Goal: Check status: Check status

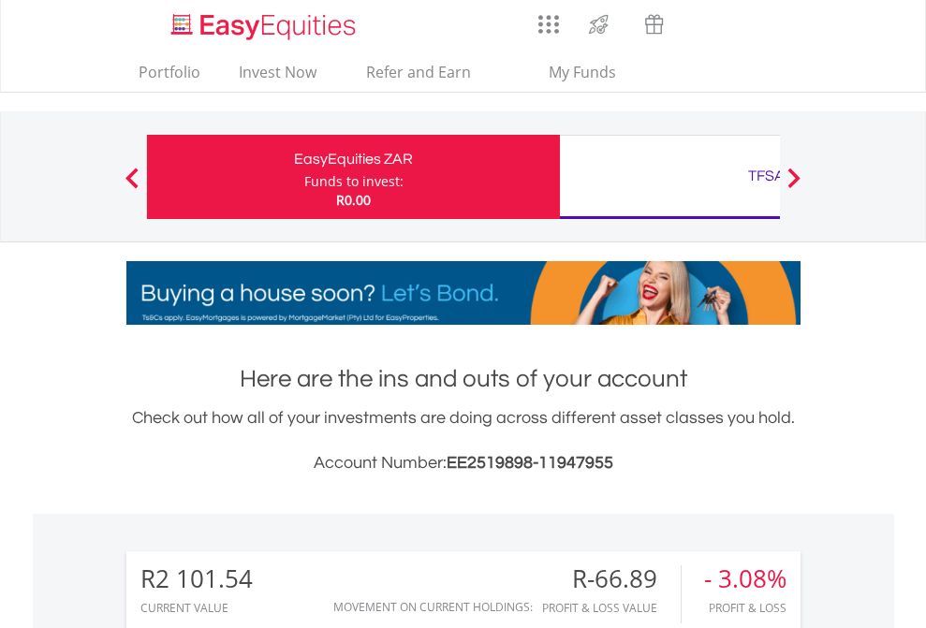
scroll to position [180, 294]
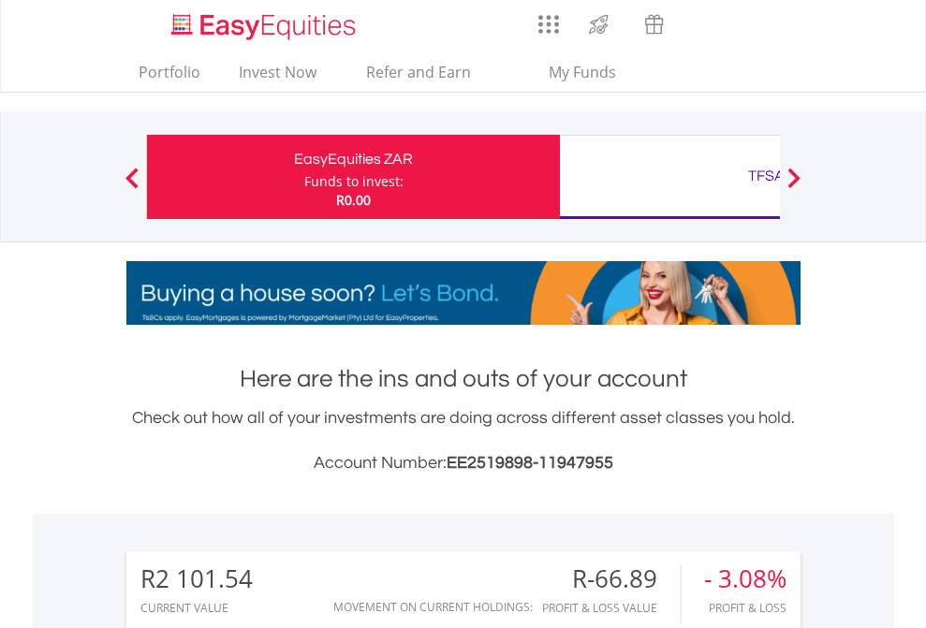
click at [304, 177] on div "Funds to invest:" at bounding box center [353, 181] width 99 height 19
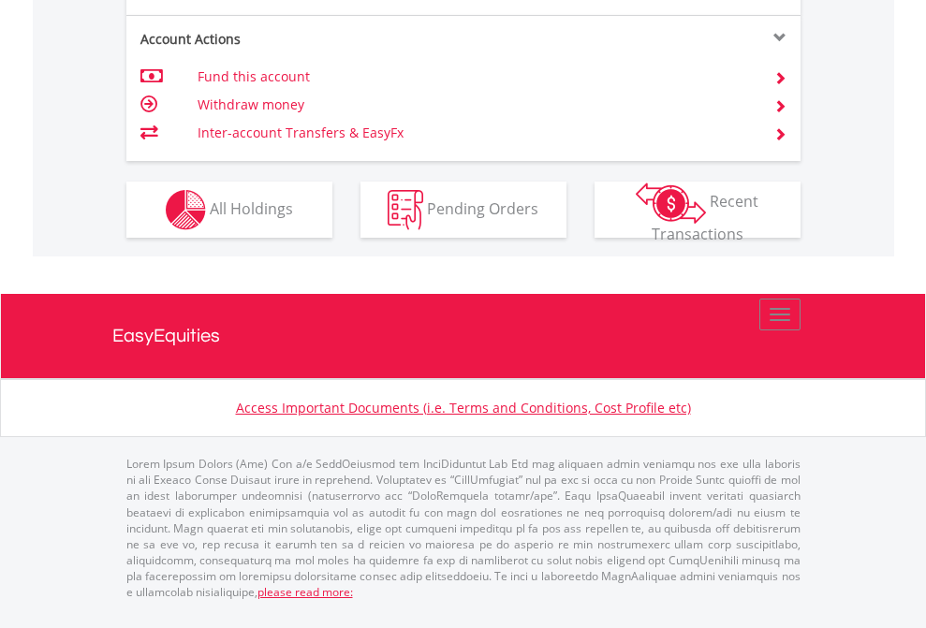
scroll to position [1757, 0]
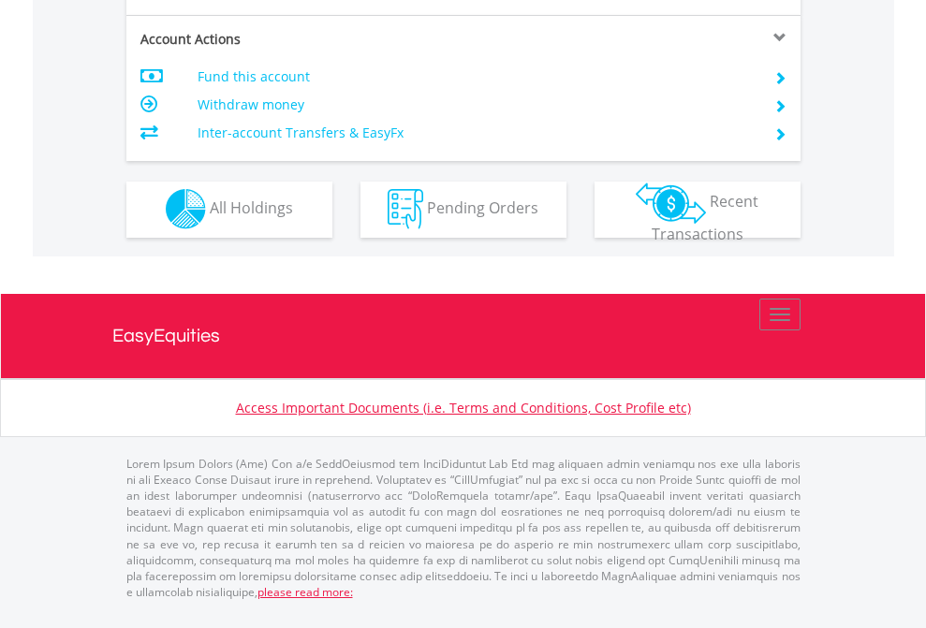
scroll to position [1750, 0]
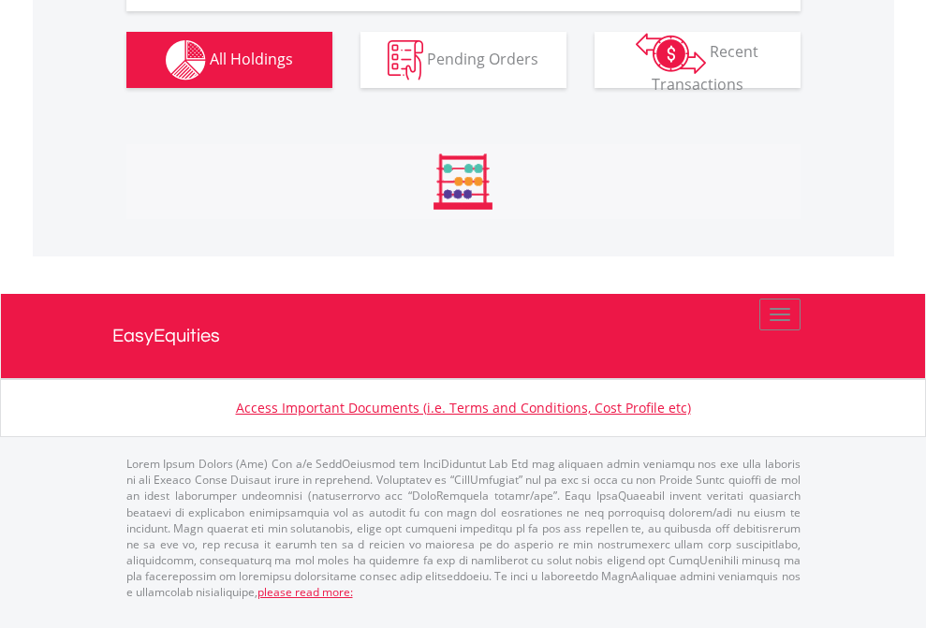
scroll to position [180, 294]
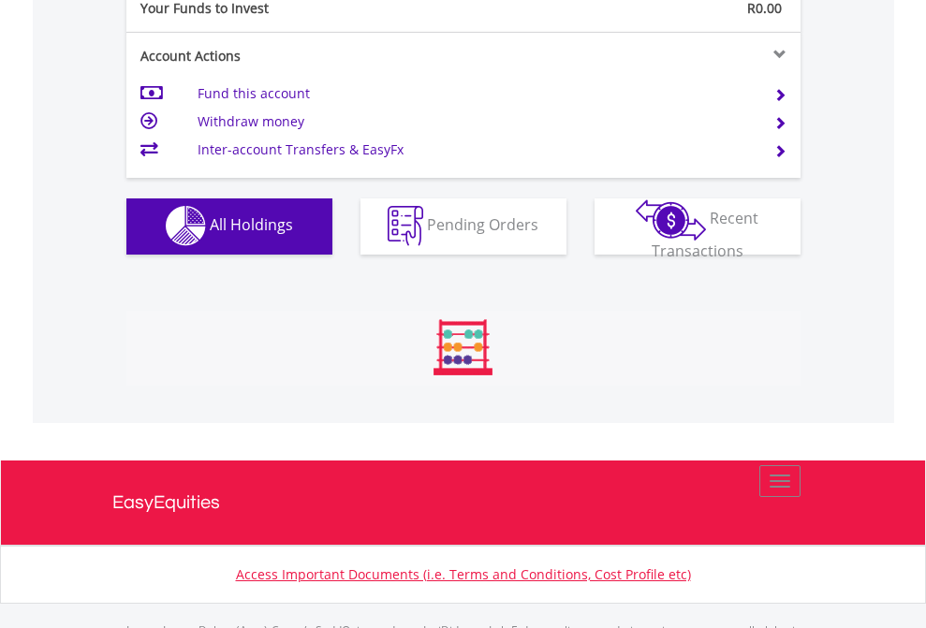
scroll to position [1853, 0]
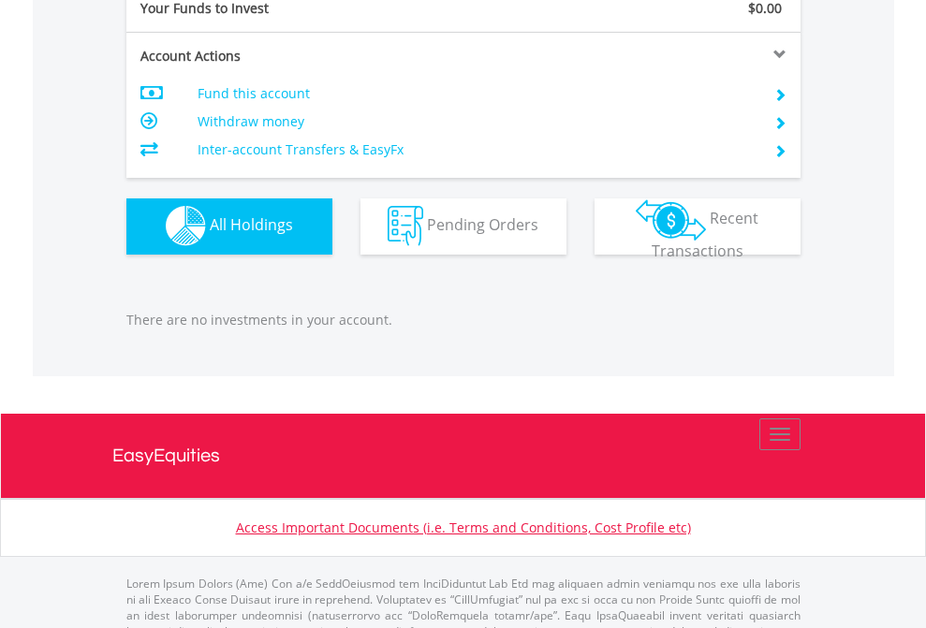
scroll to position [1853, 0]
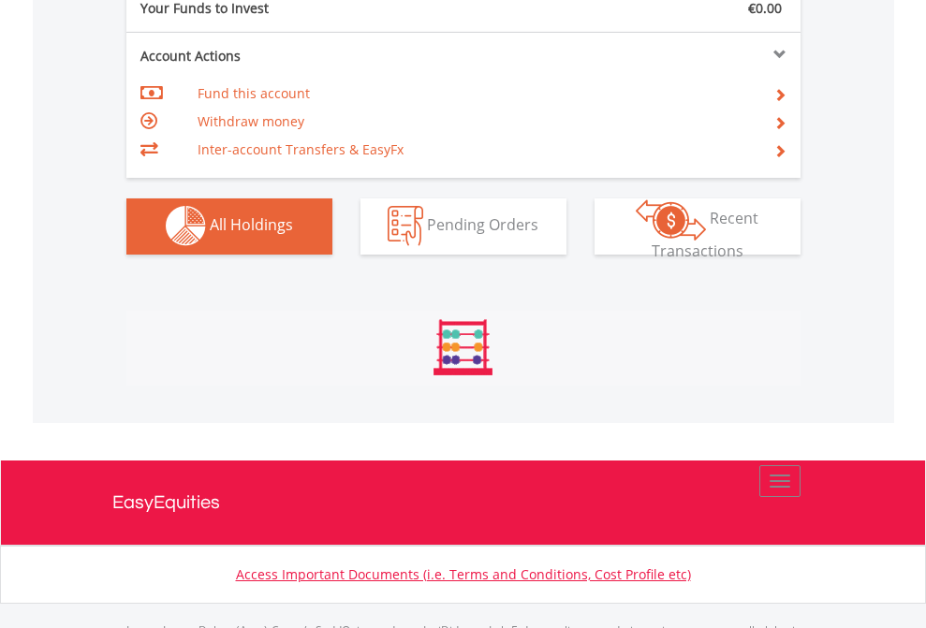
scroll to position [1853, 0]
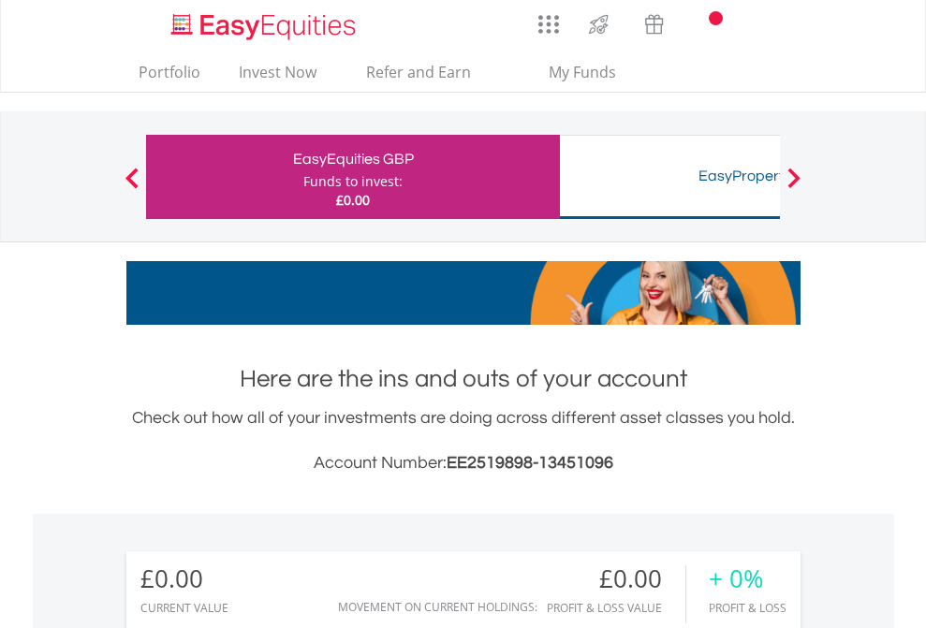
scroll to position [180, 294]
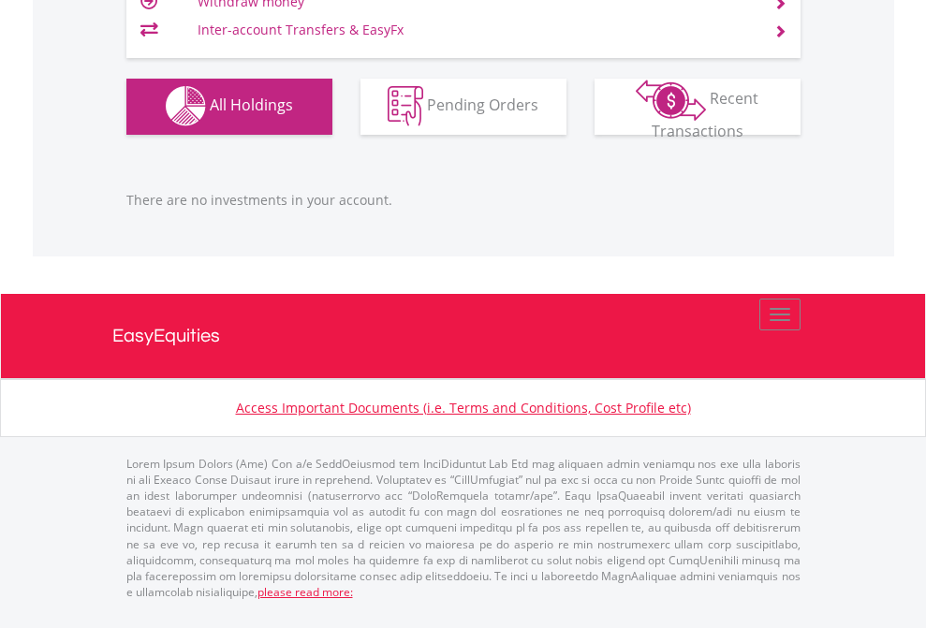
scroll to position [1853, 0]
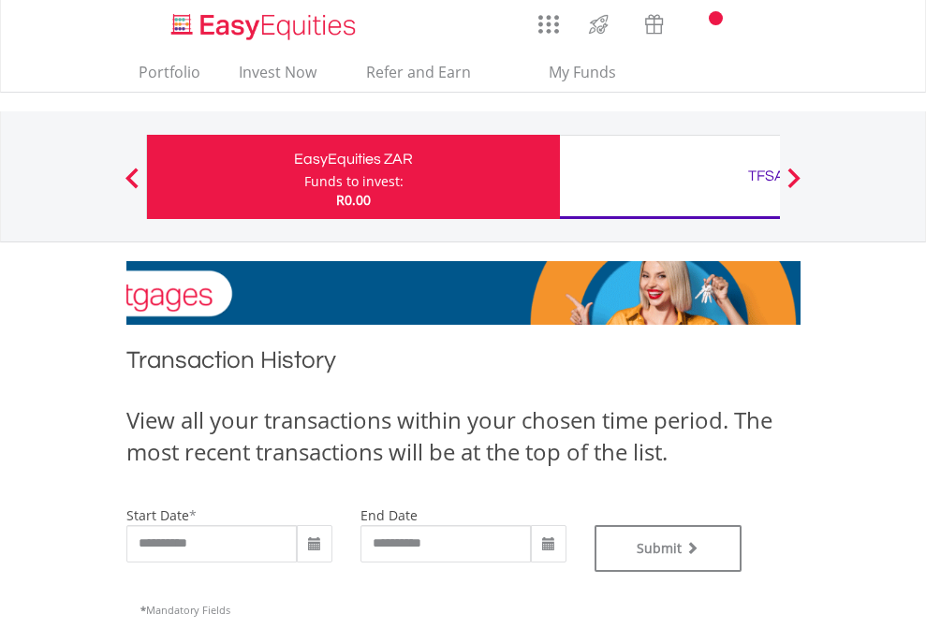
type input "**********"
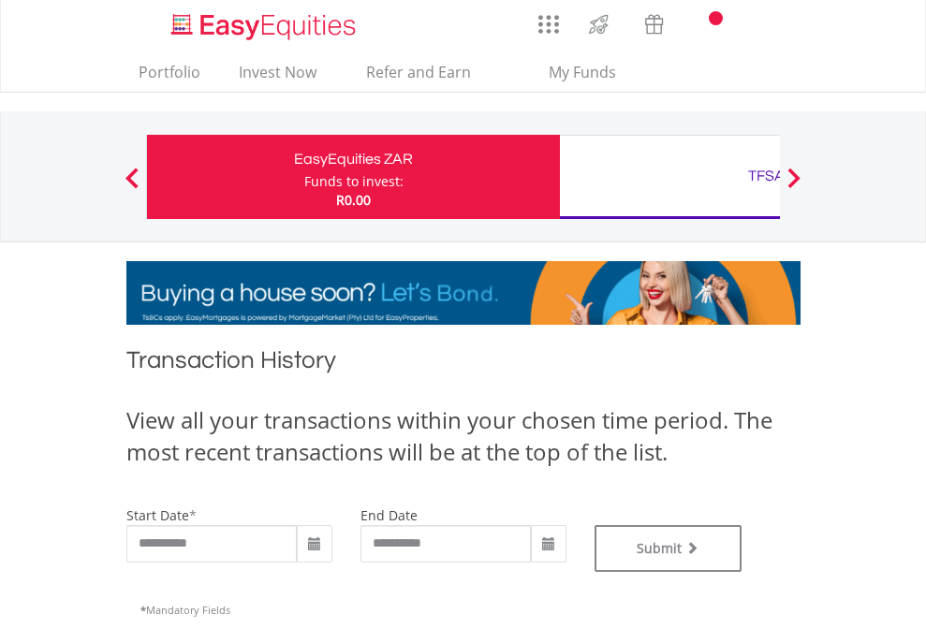
type input "**********"
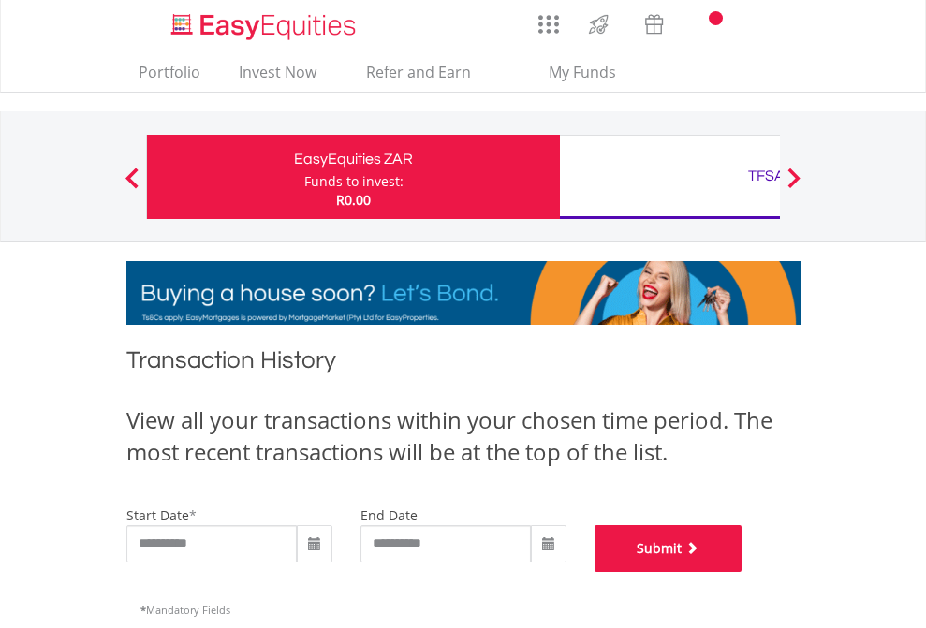
click at [742, 572] on button "Submit" at bounding box center [668, 548] width 148 height 47
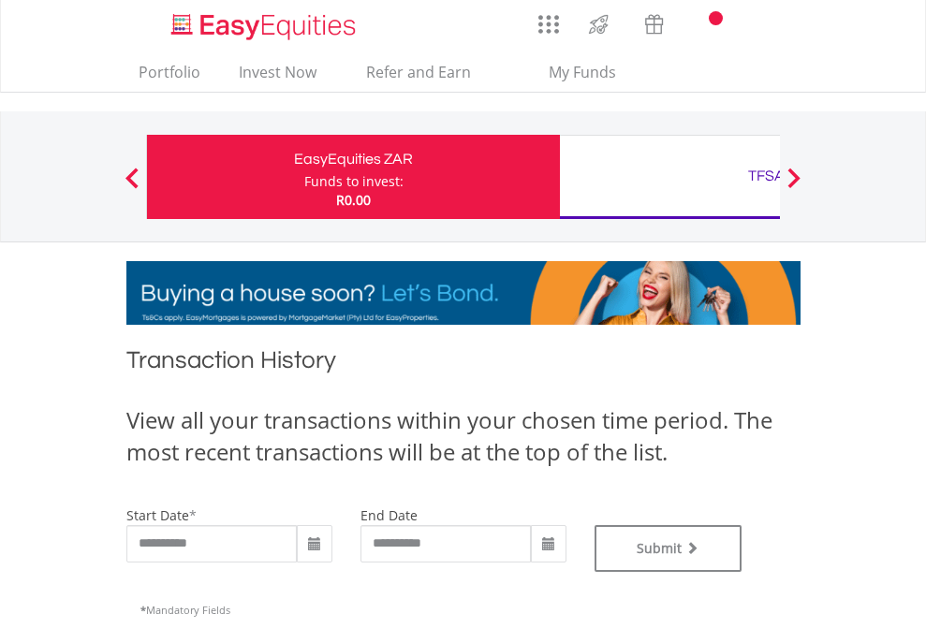
click at [669, 177] on div "TFSA" at bounding box center [766, 176] width 390 height 26
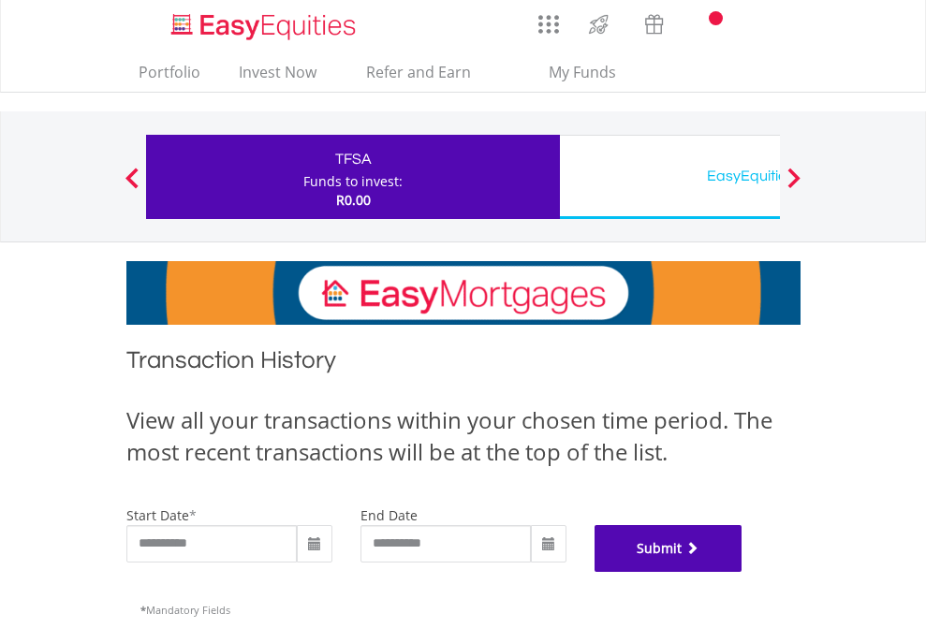
click at [742, 572] on button "Submit" at bounding box center [668, 548] width 148 height 47
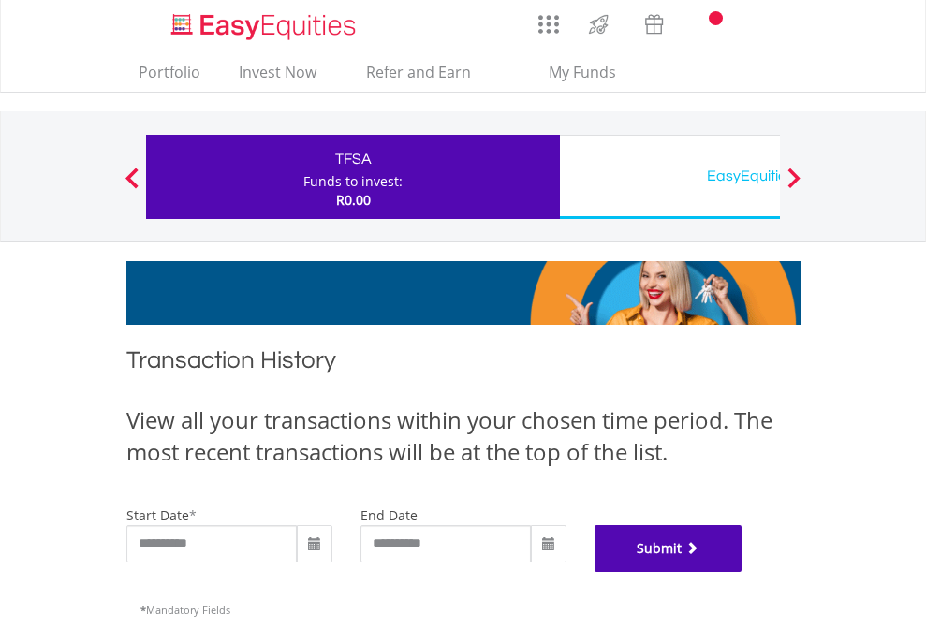
scroll to position [759, 0]
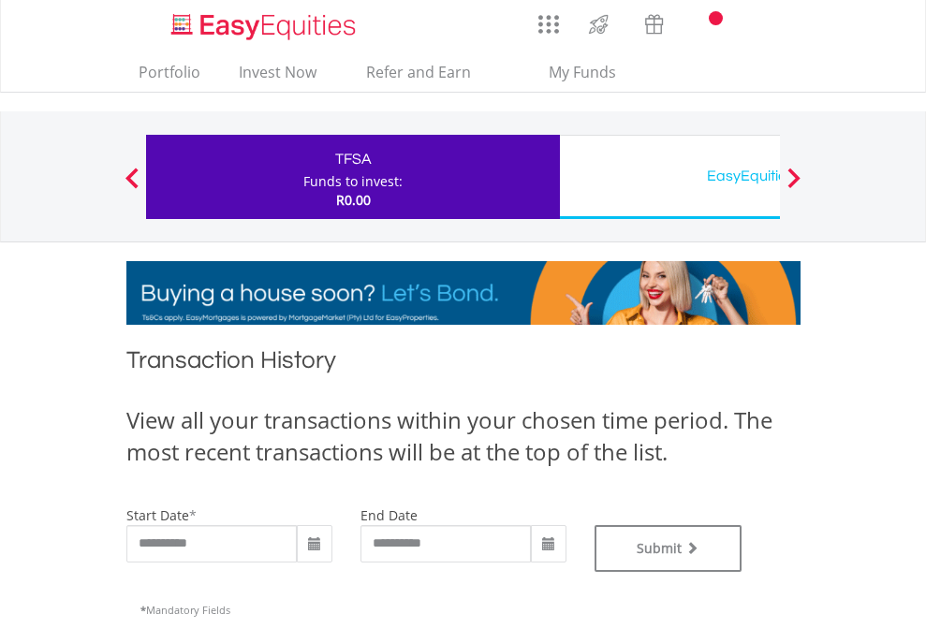
click at [669, 177] on div "EasyEquities USD" at bounding box center [766, 176] width 390 height 26
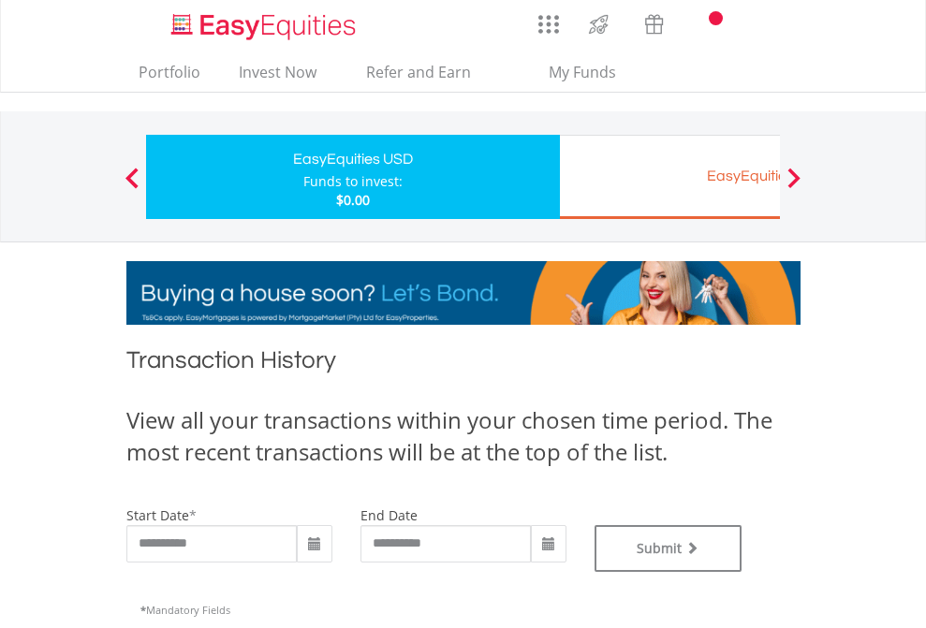
type input "**********"
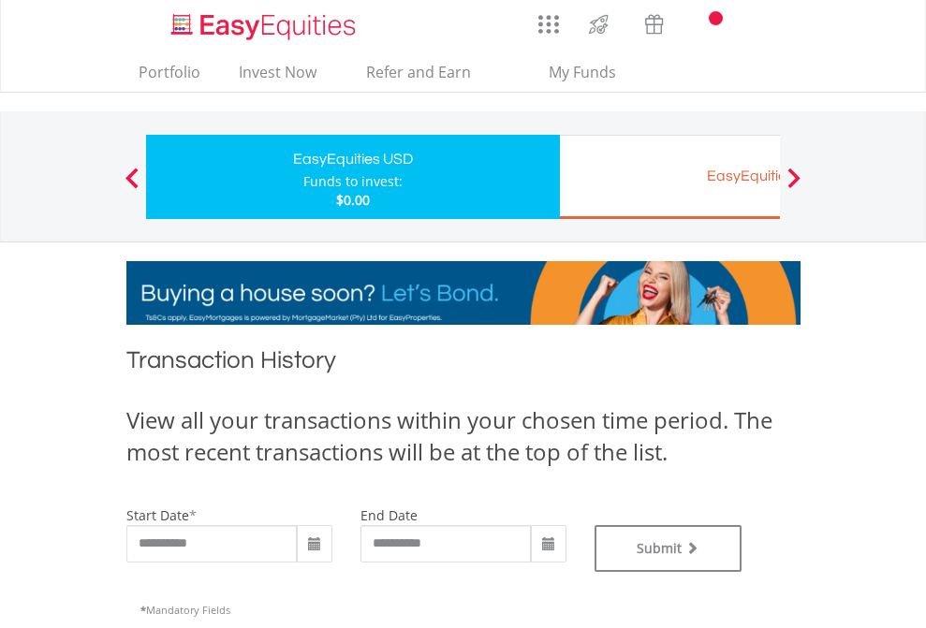
type input "**********"
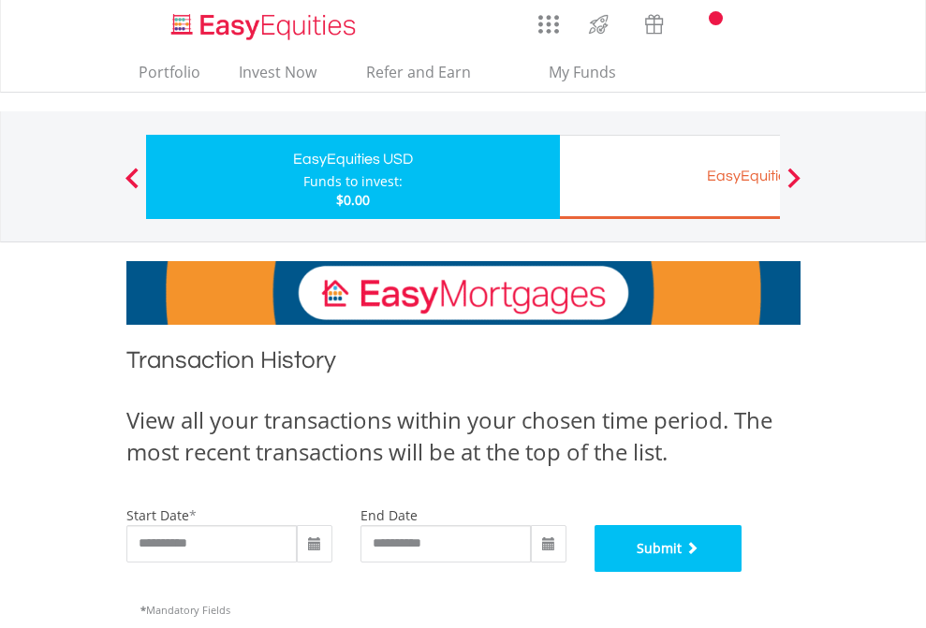
click at [742, 572] on button "Submit" at bounding box center [668, 548] width 148 height 47
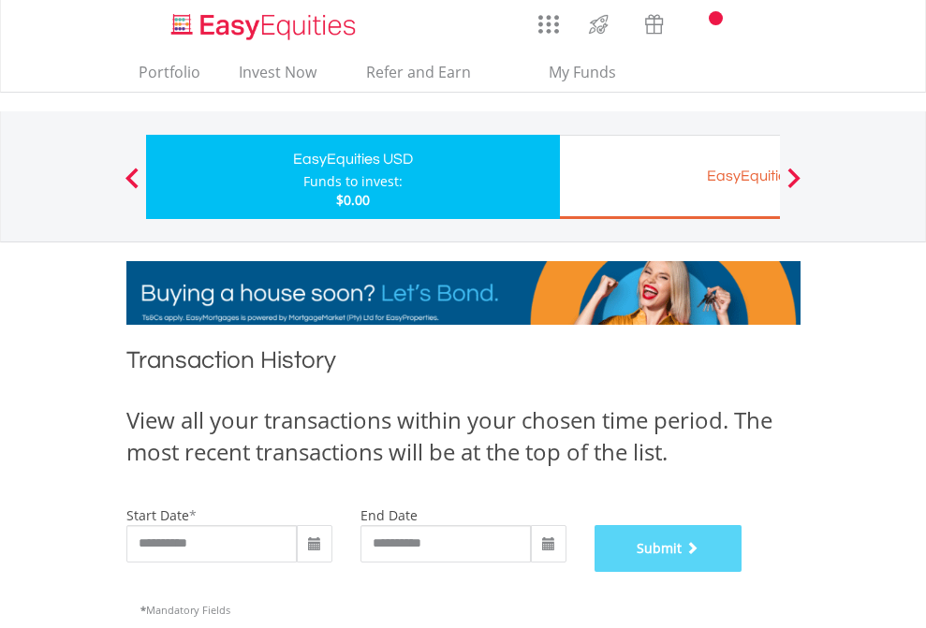
scroll to position [759, 0]
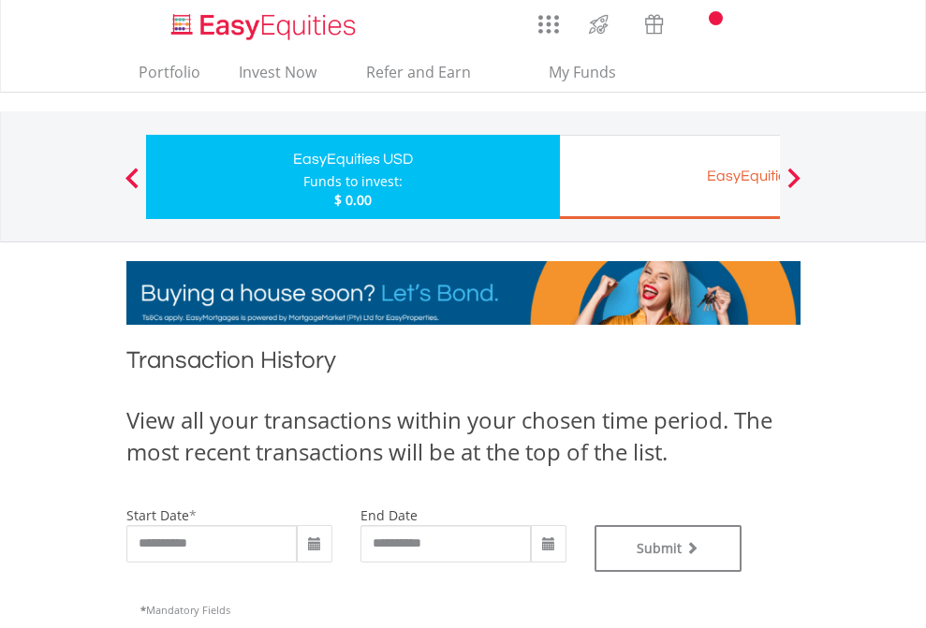
click at [669, 177] on div "EasyEquities EUR" at bounding box center [766, 176] width 390 height 26
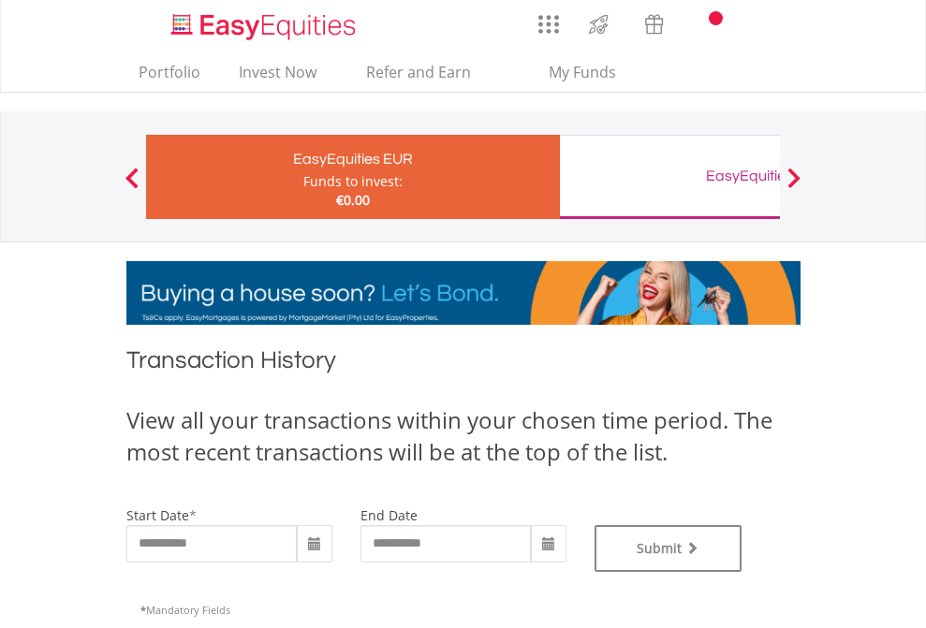
type input "**********"
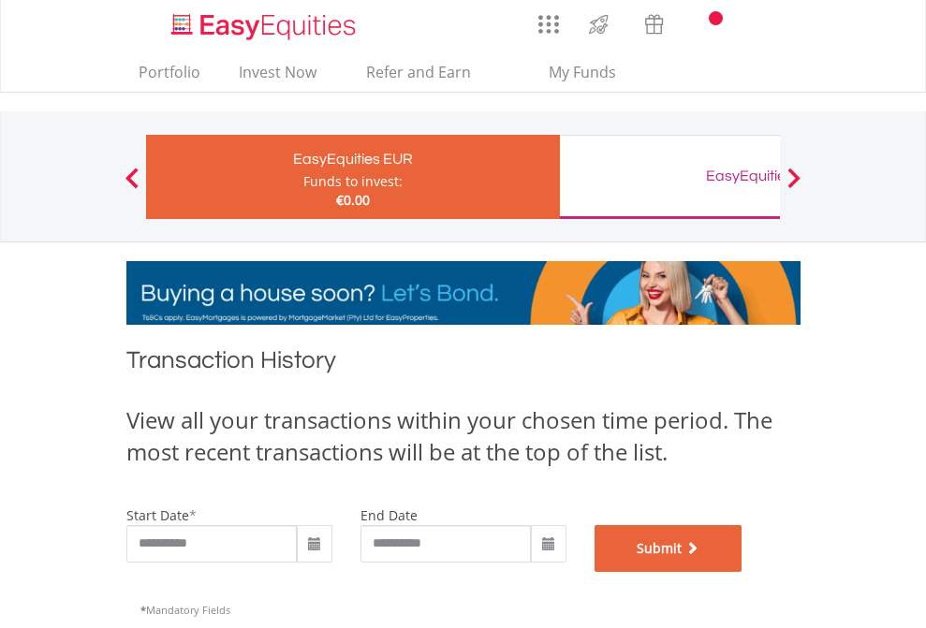
click at [742, 572] on button "Submit" at bounding box center [668, 548] width 148 height 47
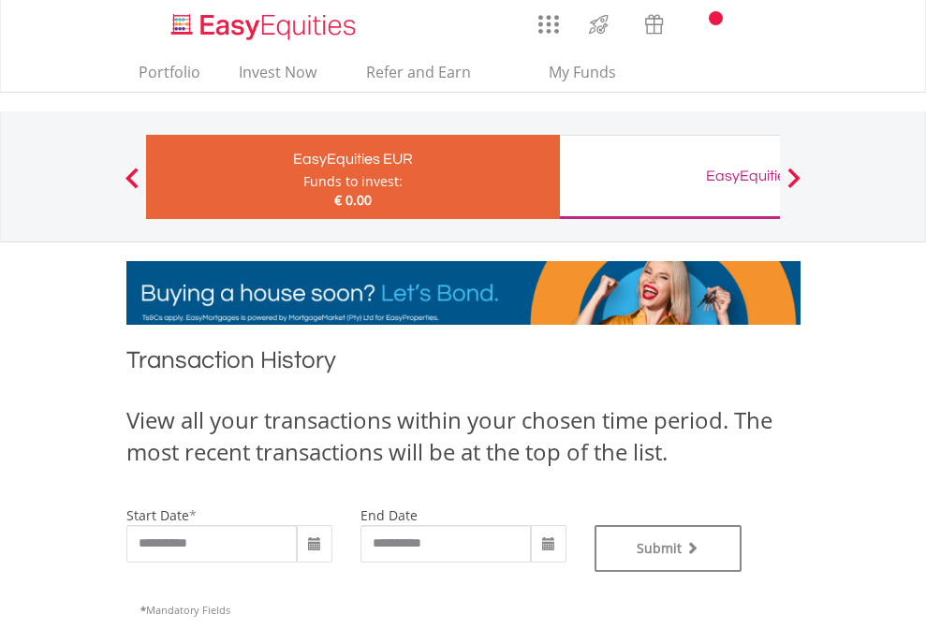
click at [669, 177] on div "EasyEquities GBP" at bounding box center [766, 176] width 390 height 26
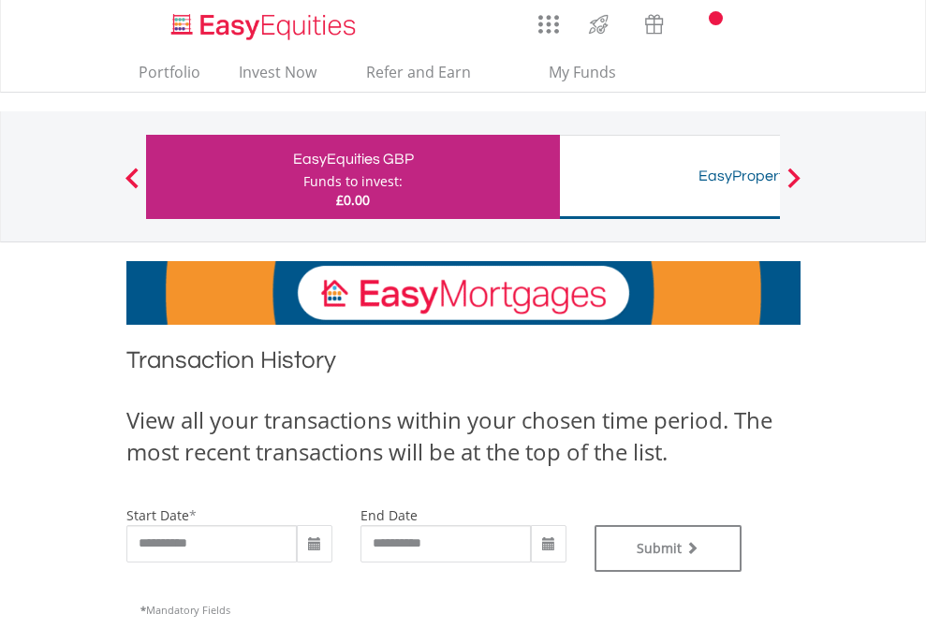
scroll to position [759, 0]
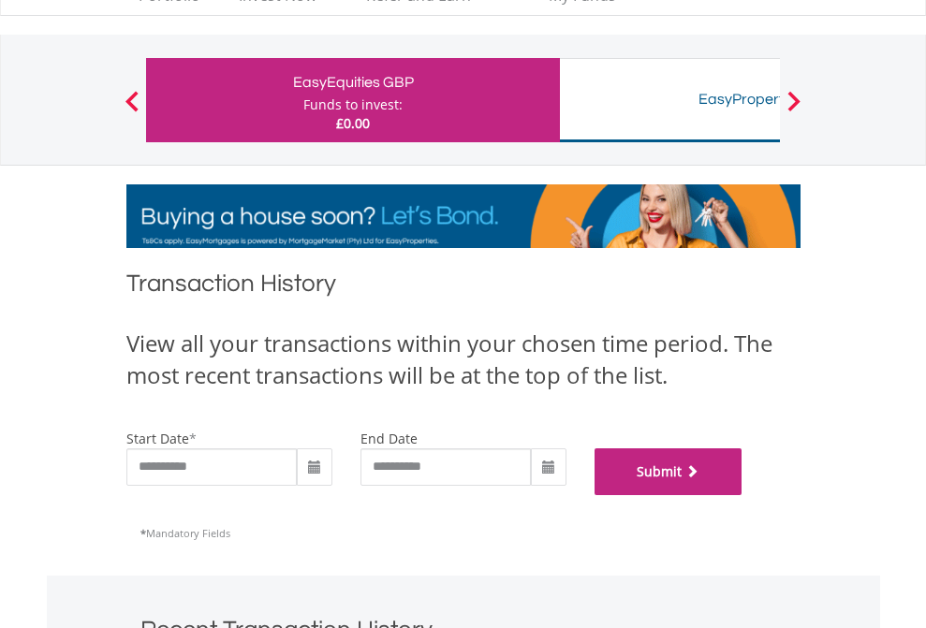
click at [742, 495] on button "Submit" at bounding box center [668, 471] width 148 height 47
